Goal: Information Seeking & Learning: Learn about a topic

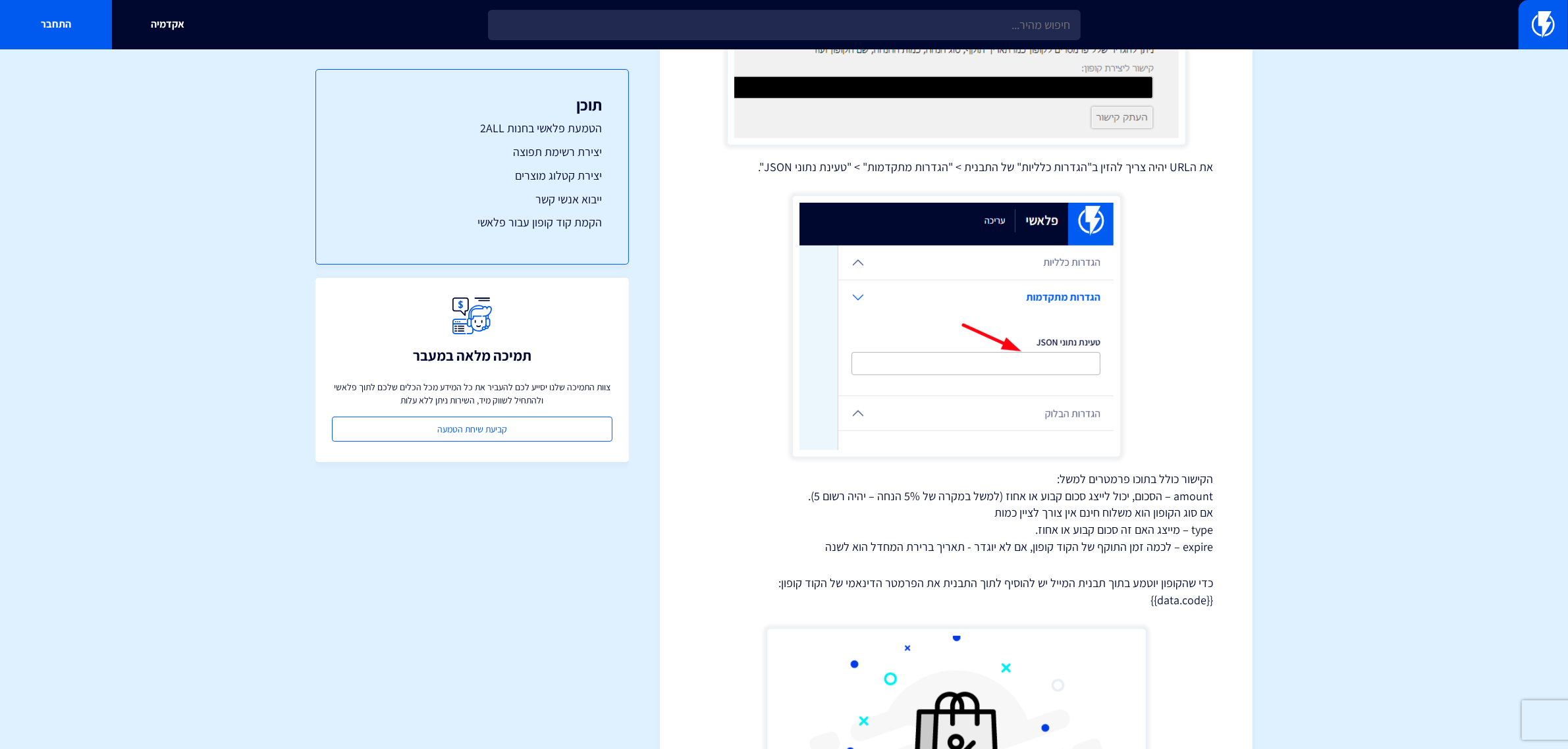
scroll to position [7463, 0]
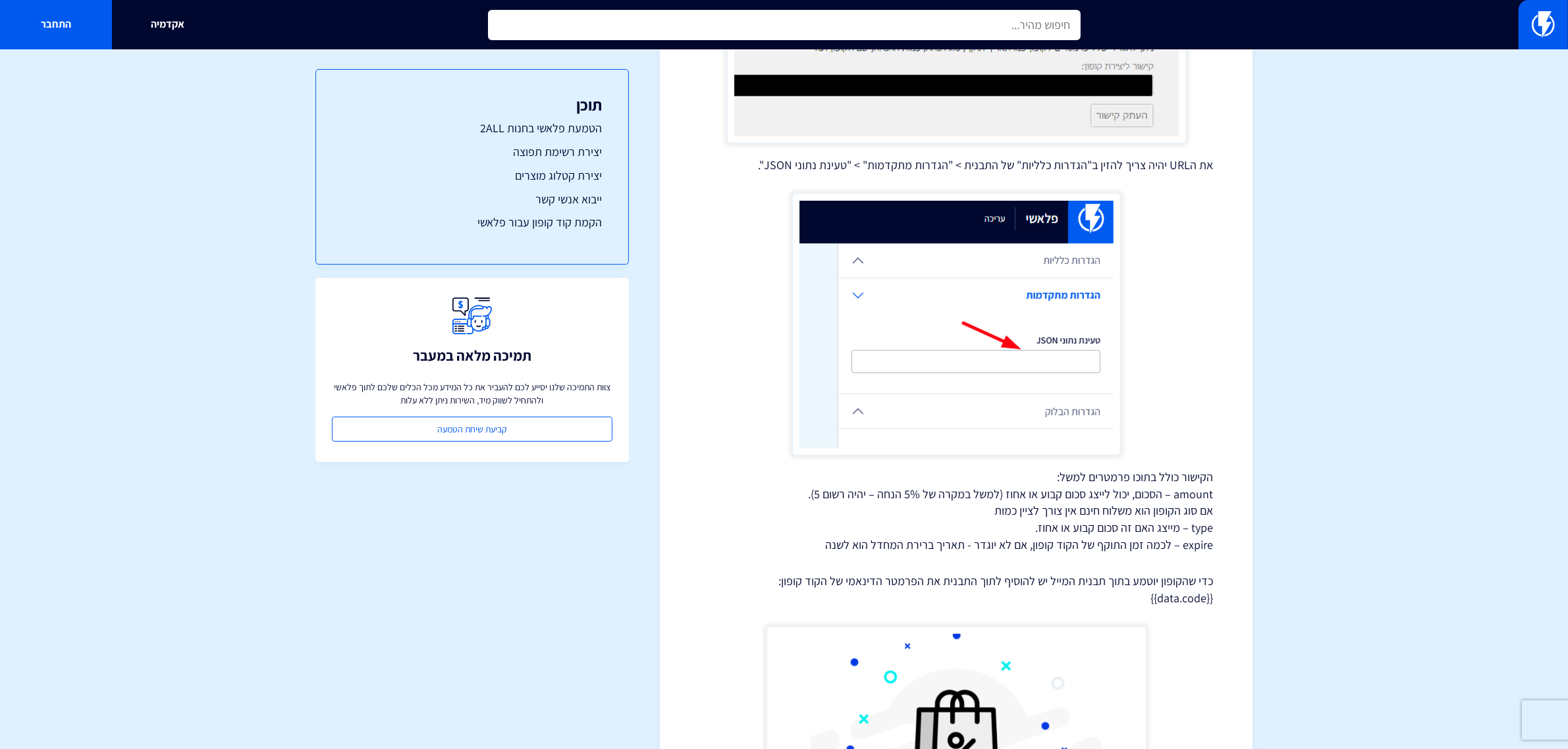
click at [920, 16] on input "text" at bounding box center [784, 26] width 593 height 31
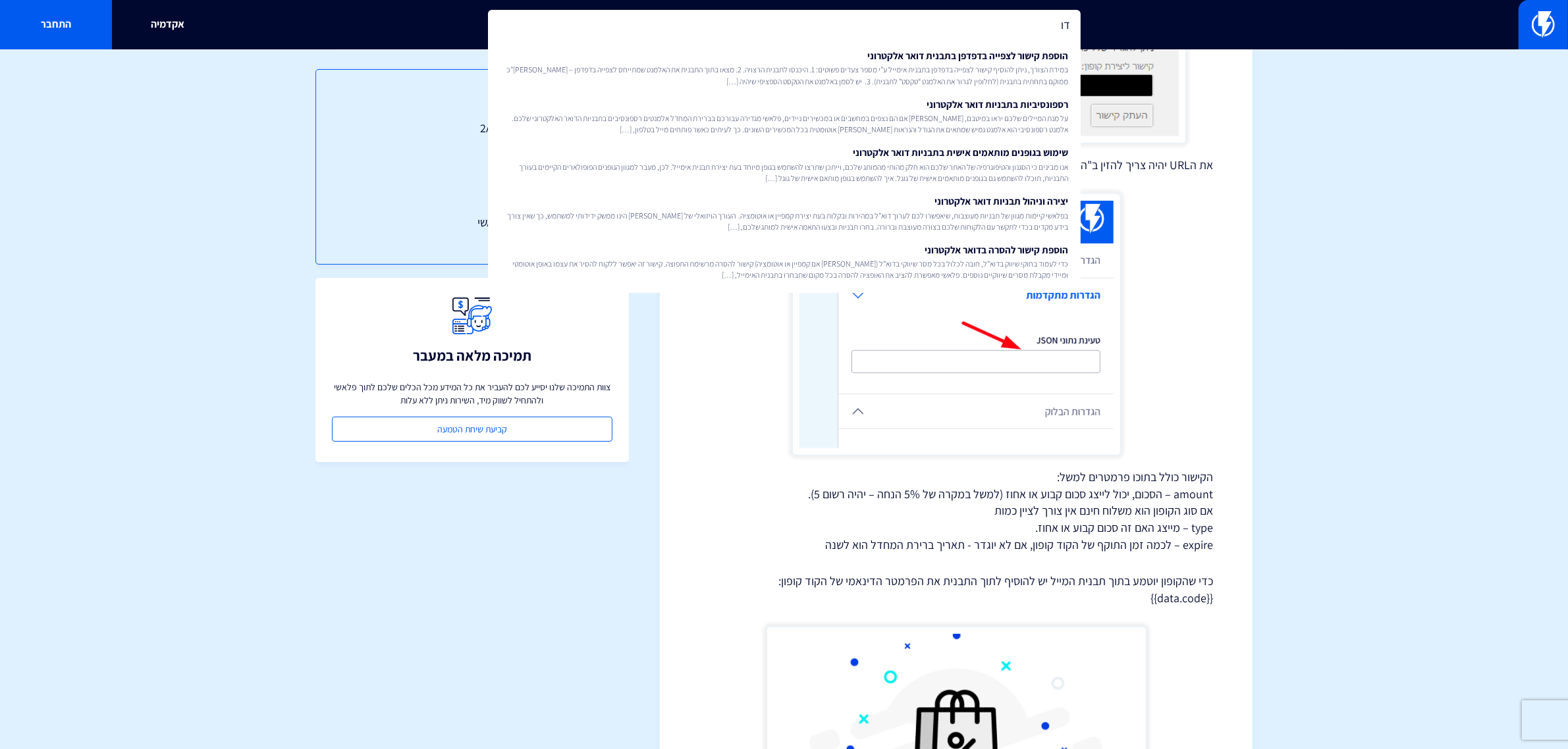
type input "ד"
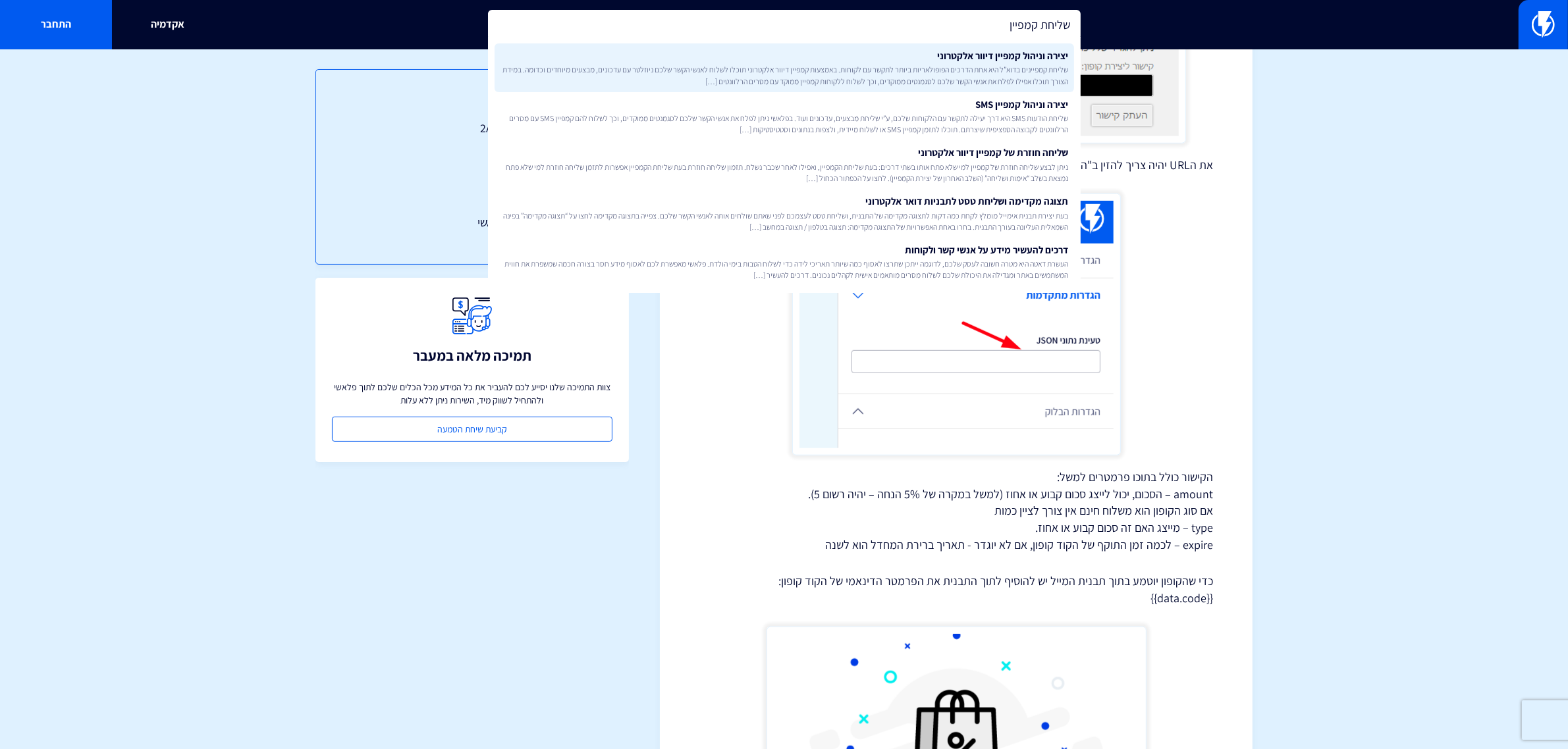
type input "שליחת קמפיין"
click at [948, 76] on span "שליחת קמפיינים בדוא”ל היא אחת הדרכים הפופולאריות ביותר לתקשר עם לקוחות. באמצעות…" at bounding box center [784, 75] width 569 height 22
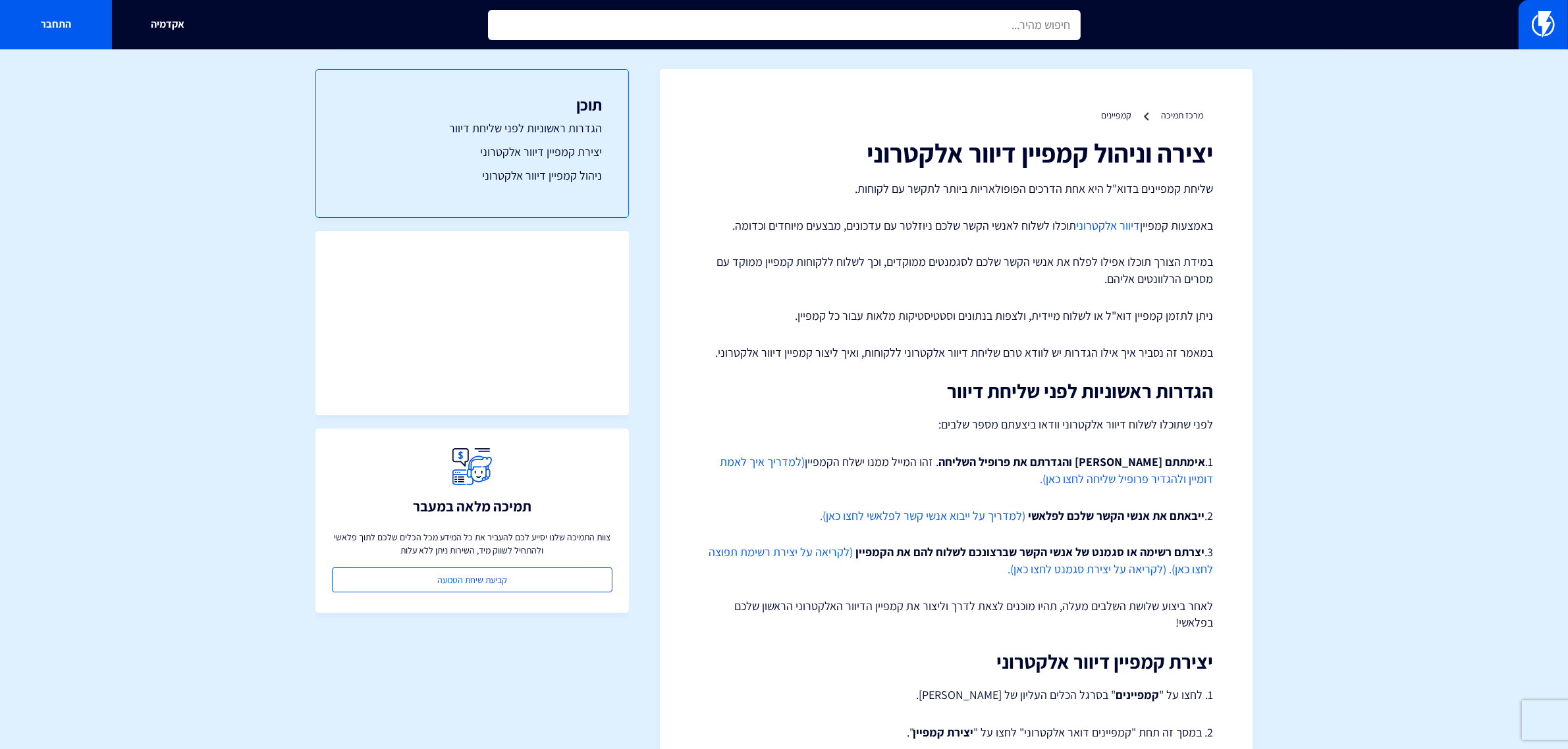
click at [1035, 20] on input "text" at bounding box center [784, 26] width 593 height 31
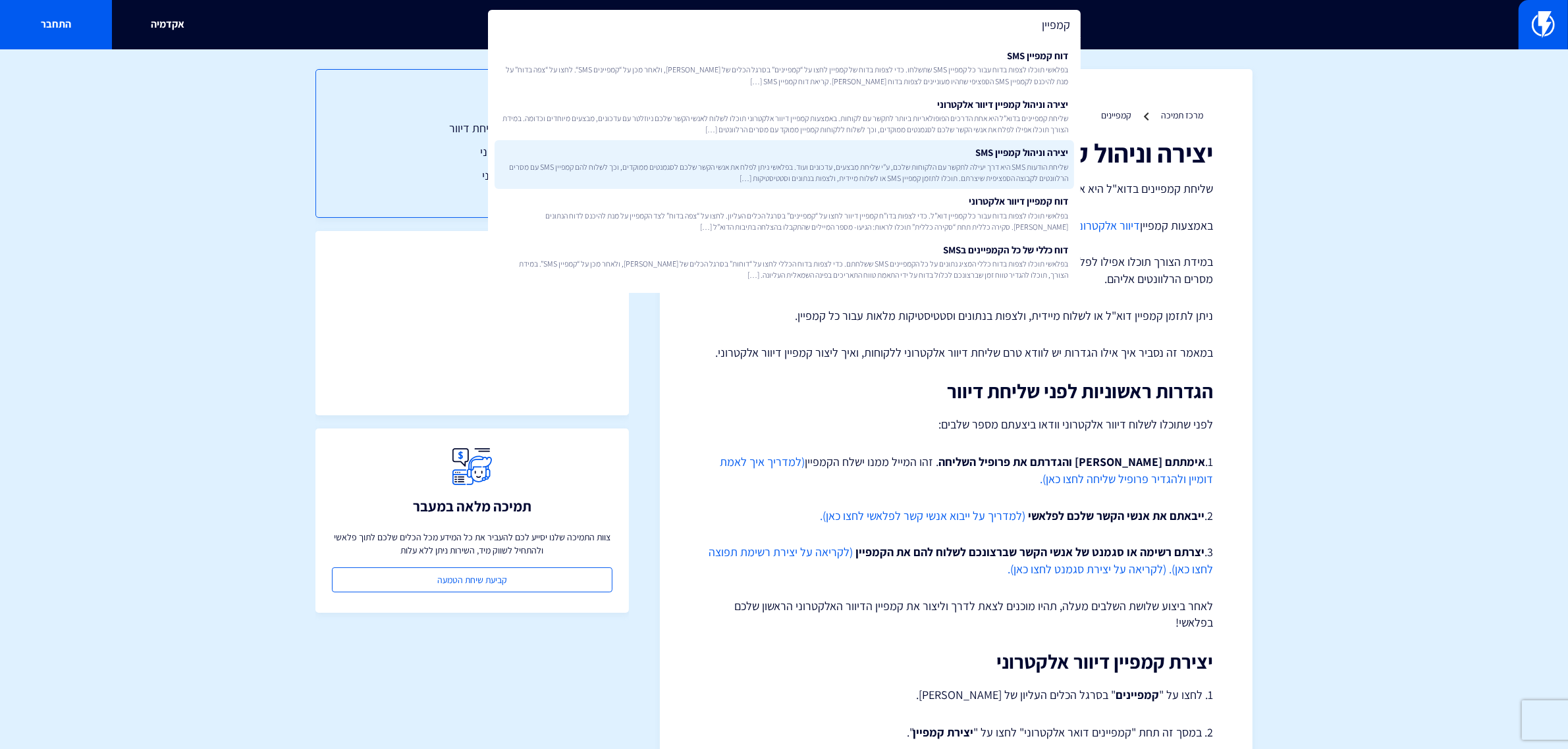
type input "קמפיין"
click at [1006, 162] on span "שליחת הודעות SMS היא דרך יעילה לתקשר עם הלקוחות שלכם, ע”י שליחת מבצעים, עדכונים…" at bounding box center [784, 172] width 569 height 22
